Goal: Register for event/course

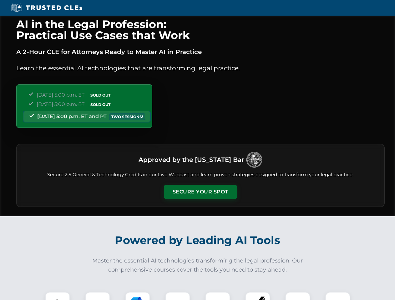
click at [200, 192] on button "Secure Your Spot" at bounding box center [200, 192] width 73 height 14
click at [57, 296] on img at bounding box center [57, 304] width 18 height 18
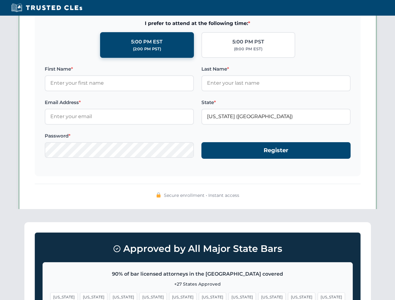
click at [228, 296] on span "[US_STATE]" at bounding box center [241, 296] width 27 height 9
click at [288, 296] on span "[US_STATE]" at bounding box center [301, 296] width 27 height 9
